Goal: Task Accomplishment & Management: Use online tool/utility

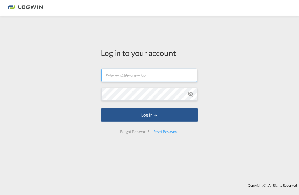
click at [113, 71] on input "text" at bounding box center [149, 75] width 96 height 13
type input "[EMAIL_ADDRESS][PERSON_NAME][DOMAIN_NAME]"
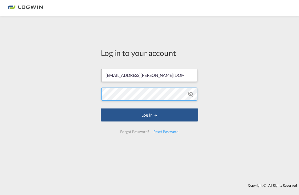
click at [101, 109] on button "Log In" at bounding box center [149, 115] width 97 height 13
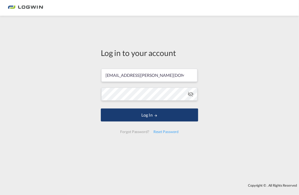
click at [151, 113] on button "Log In" at bounding box center [149, 115] width 97 height 13
